Goal: Communication & Community: Ask a question

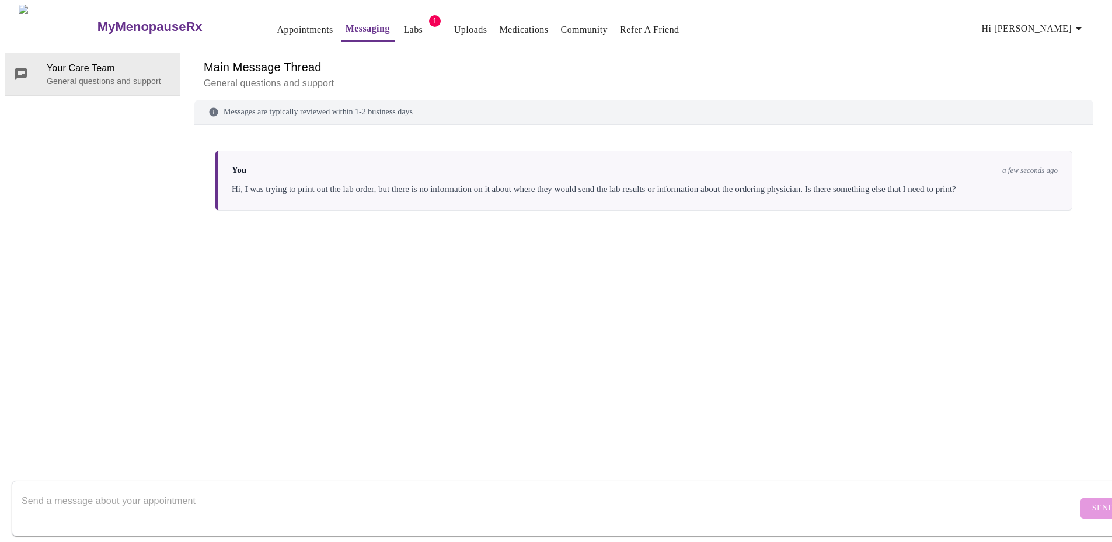
scroll to position [44, 0]
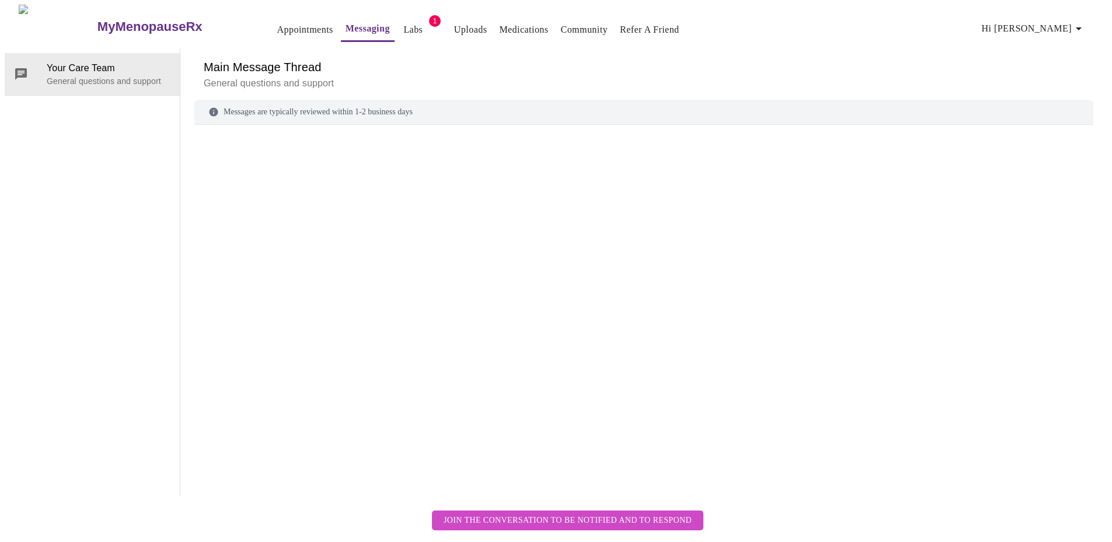
scroll to position [44, 0]
